Goal: Task Accomplishment & Management: Manage account settings

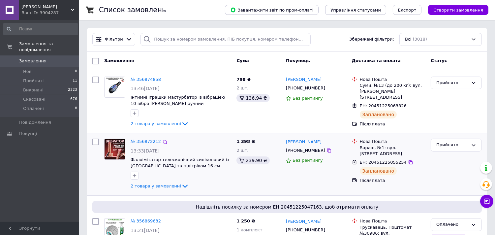
scroll to position [37, 0]
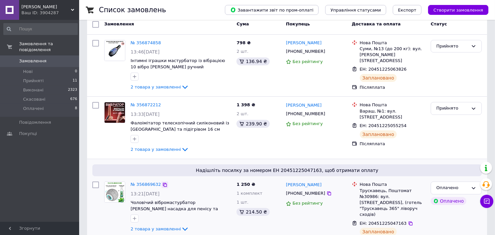
click at [162, 183] on icon at bounding box center [164, 184] width 5 height 5
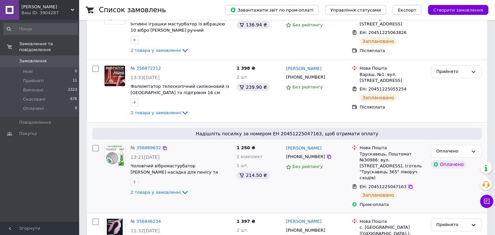
click at [408, 185] on icon at bounding box center [410, 187] width 4 height 4
click at [362, 153] on div "Трускавець, Поштомат №30986: вул. [STREET_ADDRESS], (готель "Трускавець 365" лі…" at bounding box center [393, 166] width 66 height 30
click at [363, 153] on div "Трускавець, Поштомат №30986: вул. [STREET_ADDRESS], (готель "Трускавець 365" лі…" at bounding box center [393, 166] width 66 height 30
copy div "Трускавець"
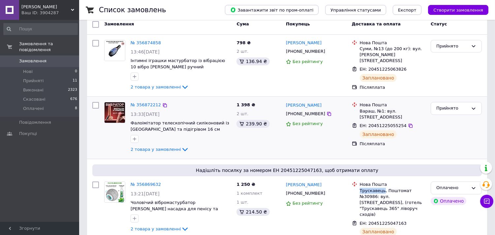
scroll to position [0, 0]
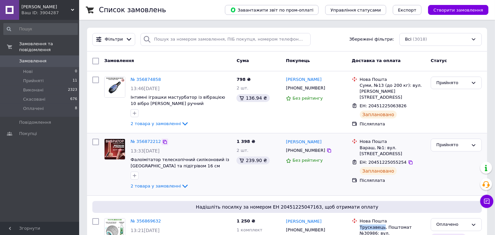
click at [163, 141] on icon at bounding box center [165, 142] width 4 height 4
click at [408, 162] on icon at bounding box center [410, 162] width 4 height 4
click at [363, 148] on div "Вараш, №1: вул. [STREET_ADDRESS]" at bounding box center [393, 151] width 66 height 12
copy div "Вараш"
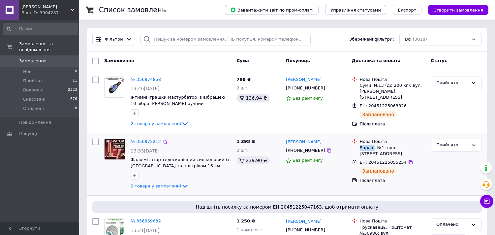
click at [181, 186] on icon at bounding box center [185, 186] width 8 height 8
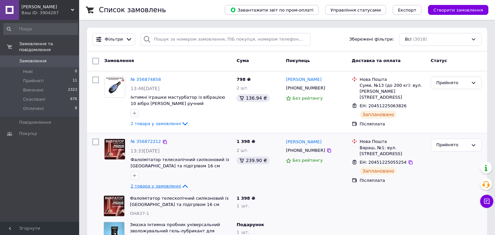
click at [136, 213] on span "ОНА37-1" at bounding box center [139, 213] width 19 height 5
copy span "ОНА37"
click at [163, 81] on icon at bounding box center [165, 79] width 4 height 4
click at [408, 104] on icon at bounding box center [410, 106] width 5 height 5
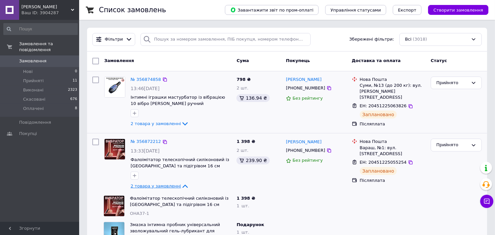
click at [364, 87] on div "Суми, №13 (до 200 кг): вул. [PERSON_NAME][STREET_ADDRESS]" at bounding box center [393, 91] width 66 height 18
copy div "Суми"
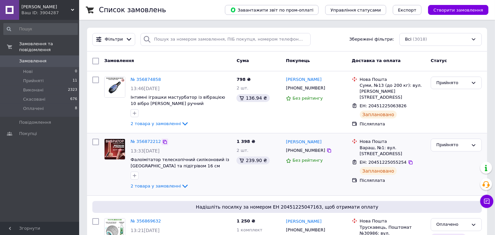
click at [163, 140] on icon at bounding box center [165, 142] width 4 height 4
click at [408, 162] on icon at bounding box center [410, 162] width 5 height 5
click at [143, 80] on link "№ 356874858" at bounding box center [146, 79] width 30 height 5
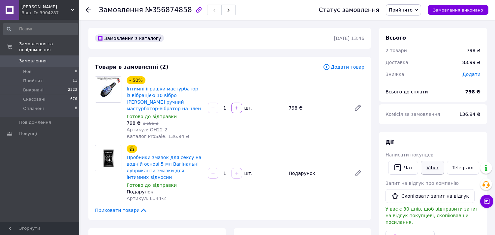
click at [434, 169] on link "Viber" at bounding box center [432, 168] width 23 height 14
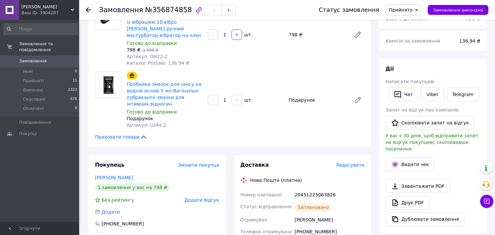
scroll to position [146, 0]
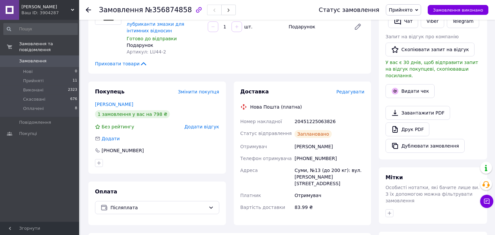
click at [312, 121] on div "20451225063826" at bounding box center [329, 121] width 73 height 12
copy div "20451225063826"
click at [88, 8] on use at bounding box center [88, 9] width 5 height 5
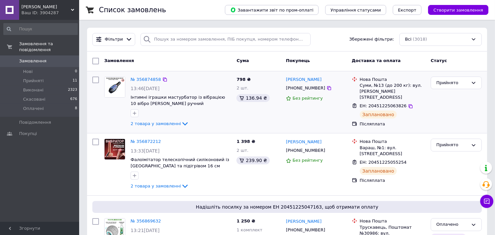
scroll to position [37, 0]
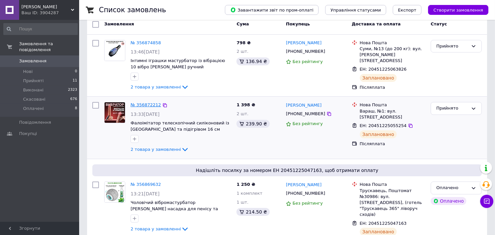
click at [141, 105] on link "№ 356872212" at bounding box center [146, 104] width 30 height 5
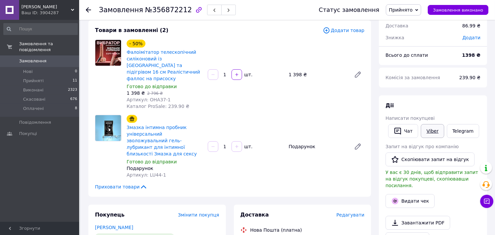
click at [428, 130] on link "Viber" at bounding box center [432, 131] width 23 height 14
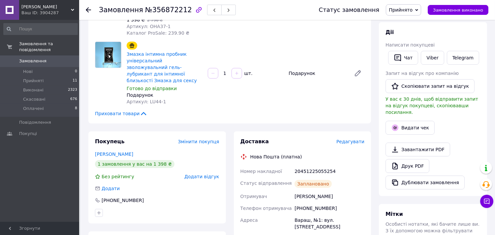
click at [307, 165] on div "20451225055254" at bounding box center [329, 171] width 73 height 12
copy div "20451225055254"
click at [86, 11] on icon at bounding box center [88, 9] width 5 height 5
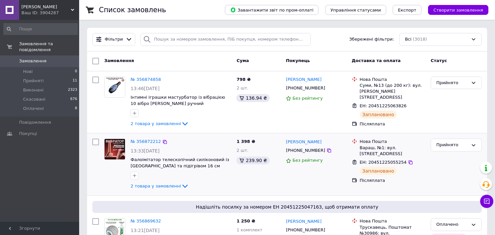
scroll to position [73, 0]
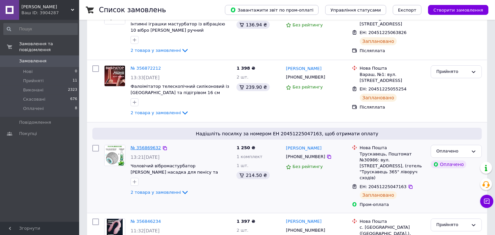
click at [142, 149] on link "№ 356869632" at bounding box center [146, 147] width 30 height 5
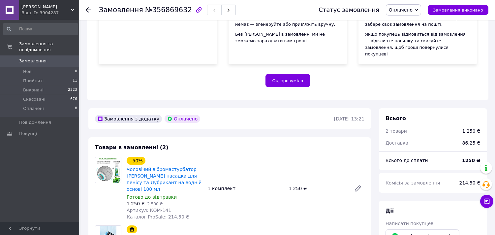
scroll to position [183, 0]
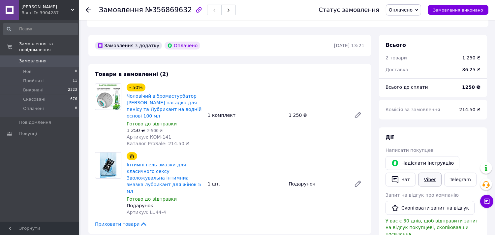
click at [429, 173] on link "Viber" at bounding box center [429, 179] width 23 height 14
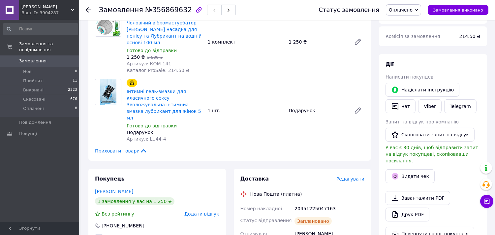
click at [311, 202] on div "20451225047163" at bounding box center [329, 208] width 73 height 12
copy div "20451225047163"
click at [87, 7] on div at bounding box center [88, 10] width 5 height 7
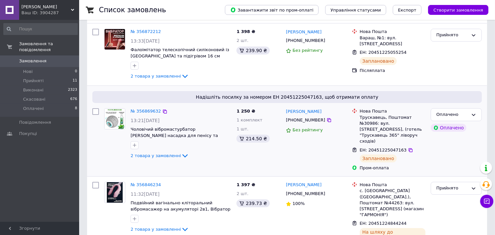
scroll to position [146, 0]
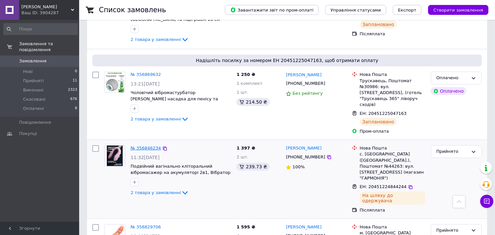
click at [148, 145] on link "№ 356846234" at bounding box center [146, 147] width 30 height 5
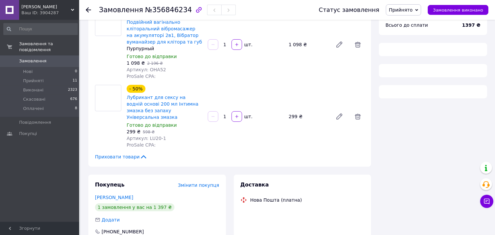
scroll to position [146, 0]
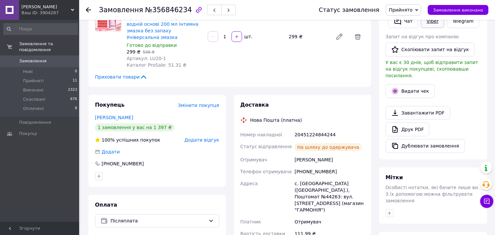
click at [432, 23] on link "Viber" at bounding box center [432, 21] width 23 height 14
click at [318, 129] on div "20451224844244" at bounding box center [329, 135] width 73 height 12
copy div "20451224844244"
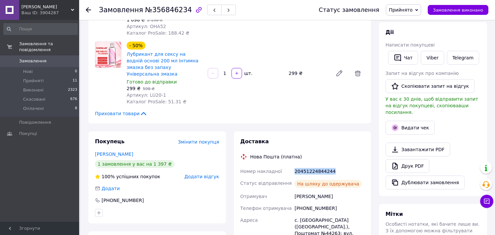
scroll to position [0, 0]
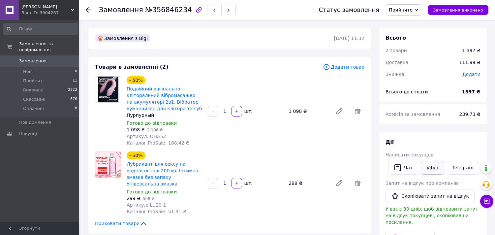
click at [430, 167] on link "Viber" at bounding box center [432, 168] width 23 height 14
click at [85, 8] on div "Замовлення №356846234 Статус замовлення Прийнято Виконано Скасовано Оплачено За…" at bounding box center [287, 10] width 416 height 20
click at [87, 8] on icon at bounding box center [88, 9] width 5 height 5
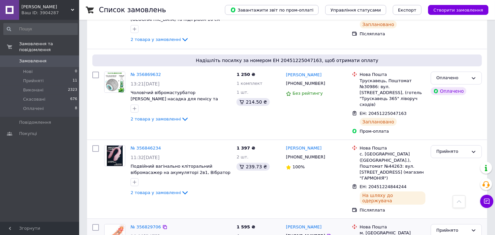
scroll to position [183, 0]
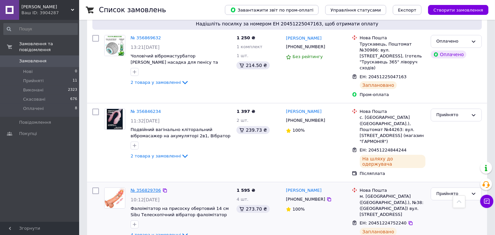
click at [144, 188] on link "№ 356829706" at bounding box center [146, 190] width 30 height 5
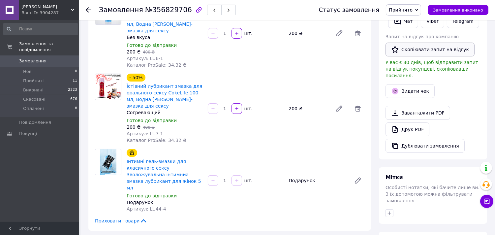
scroll to position [110, 0]
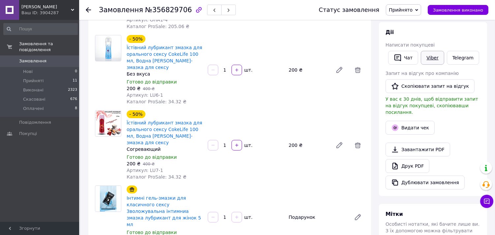
click at [432, 59] on link "Viber" at bounding box center [432, 58] width 23 height 14
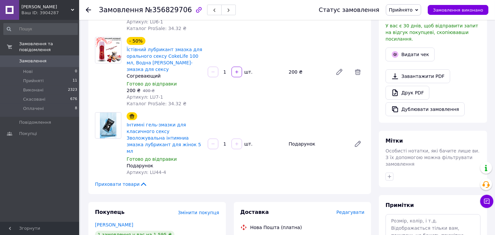
scroll to position [256, 0]
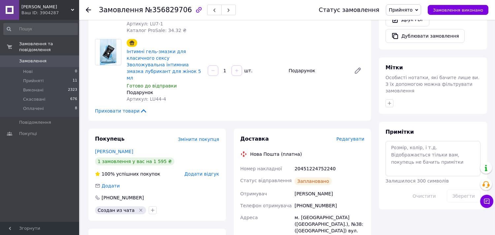
click at [317, 163] on div "20451224752240" at bounding box center [329, 169] width 73 height 12
copy div "20451224752240"
click at [87, 9] on icon at bounding box center [88, 9] width 5 height 5
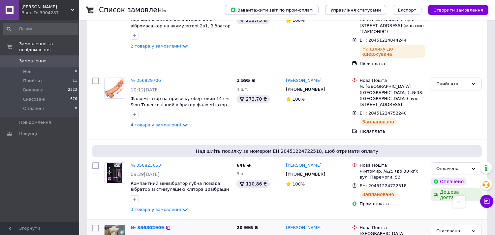
scroll to position [366, 0]
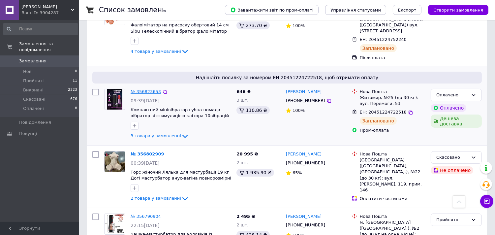
click at [146, 89] on link "№ 356823653" at bounding box center [146, 91] width 30 height 5
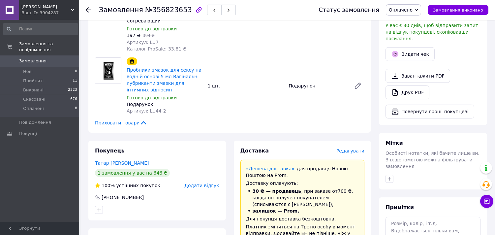
scroll to position [293, 0]
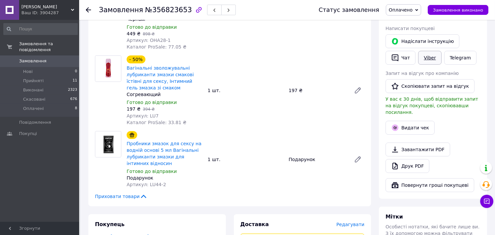
click at [426, 51] on link "Viber" at bounding box center [429, 58] width 23 height 14
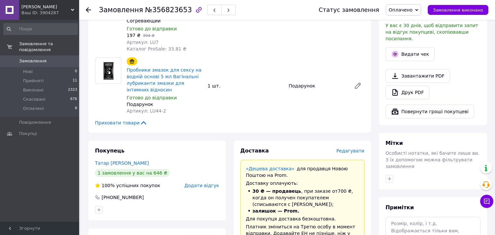
scroll to position [439, 0]
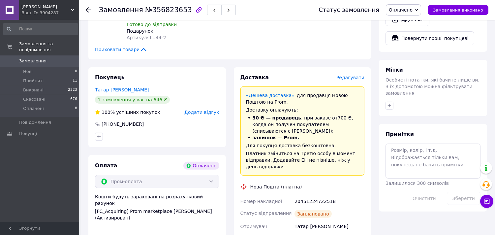
click at [308, 195] on div "20451224722518" at bounding box center [329, 201] width 73 height 12
copy div "20451224722518"
click at [87, 10] on icon at bounding box center [88, 9] width 5 height 5
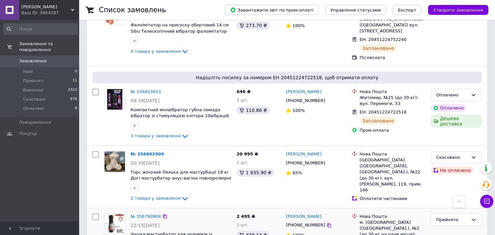
scroll to position [403, 0]
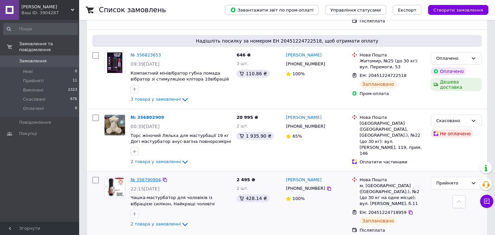
click at [143, 177] on link "№ 356790904" at bounding box center [146, 179] width 30 height 5
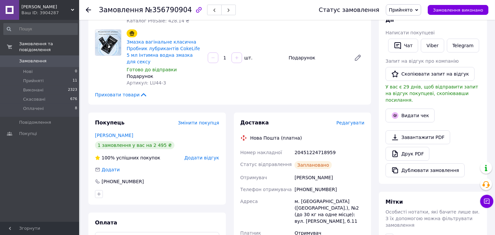
scroll to position [85, 0]
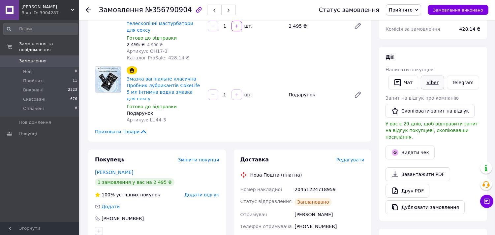
click at [431, 80] on link "Viber" at bounding box center [432, 82] width 23 height 14
click at [306, 183] on div "20451224718959" at bounding box center [329, 189] width 73 height 12
copy div "20451224718959"
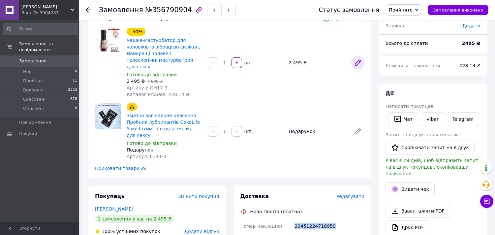
scroll to position [0, 0]
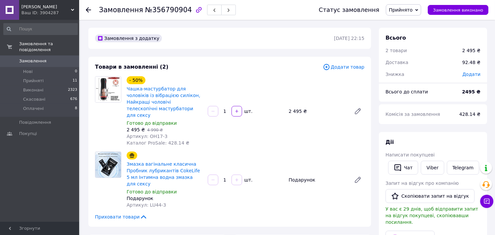
click at [86, 9] on icon at bounding box center [88, 9] width 5 height 5
